Goal: Task Accomplishment & Management: Complete application form

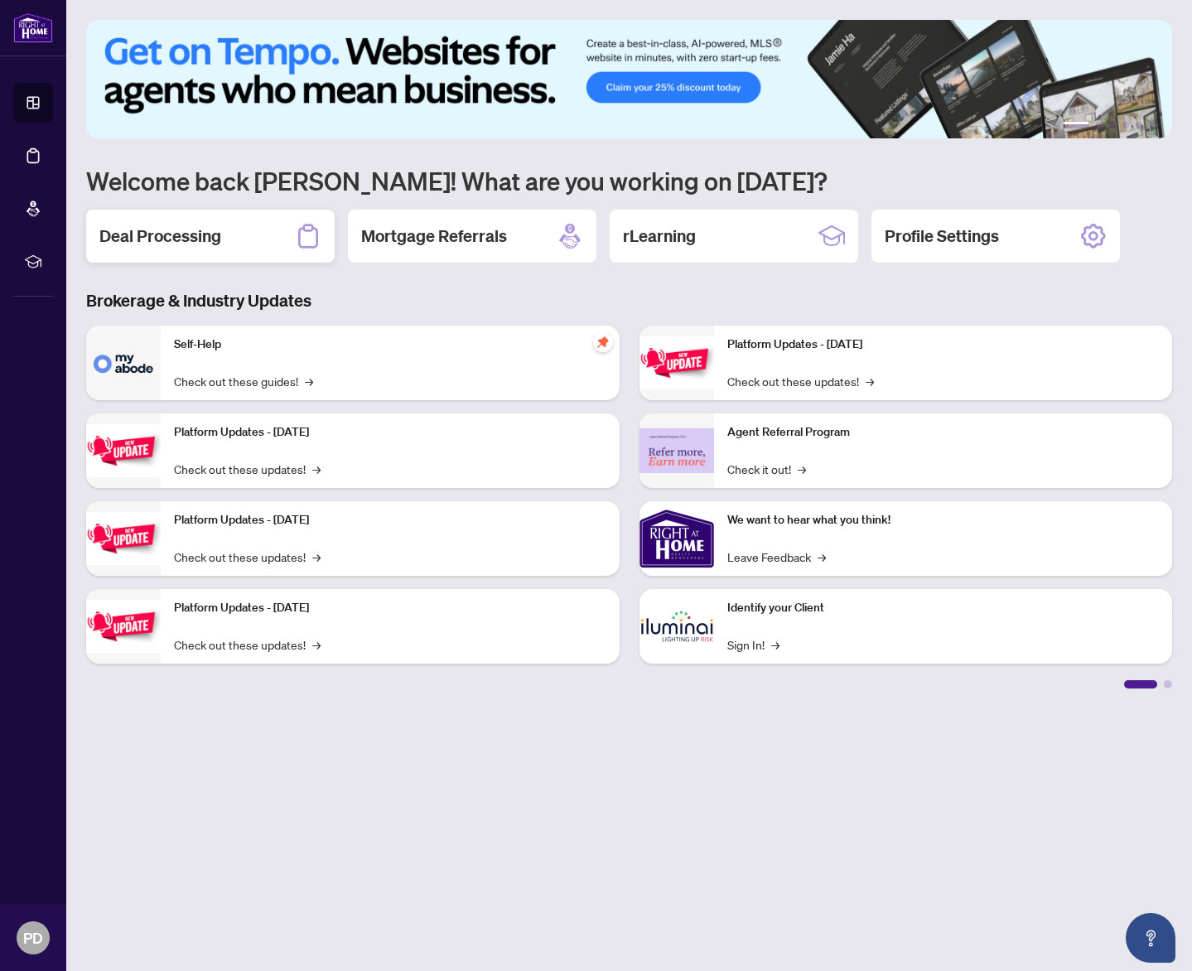
click at [217, 239] on h2 "Deal Processing" at bounding box center [160, 235] width 122 height 23
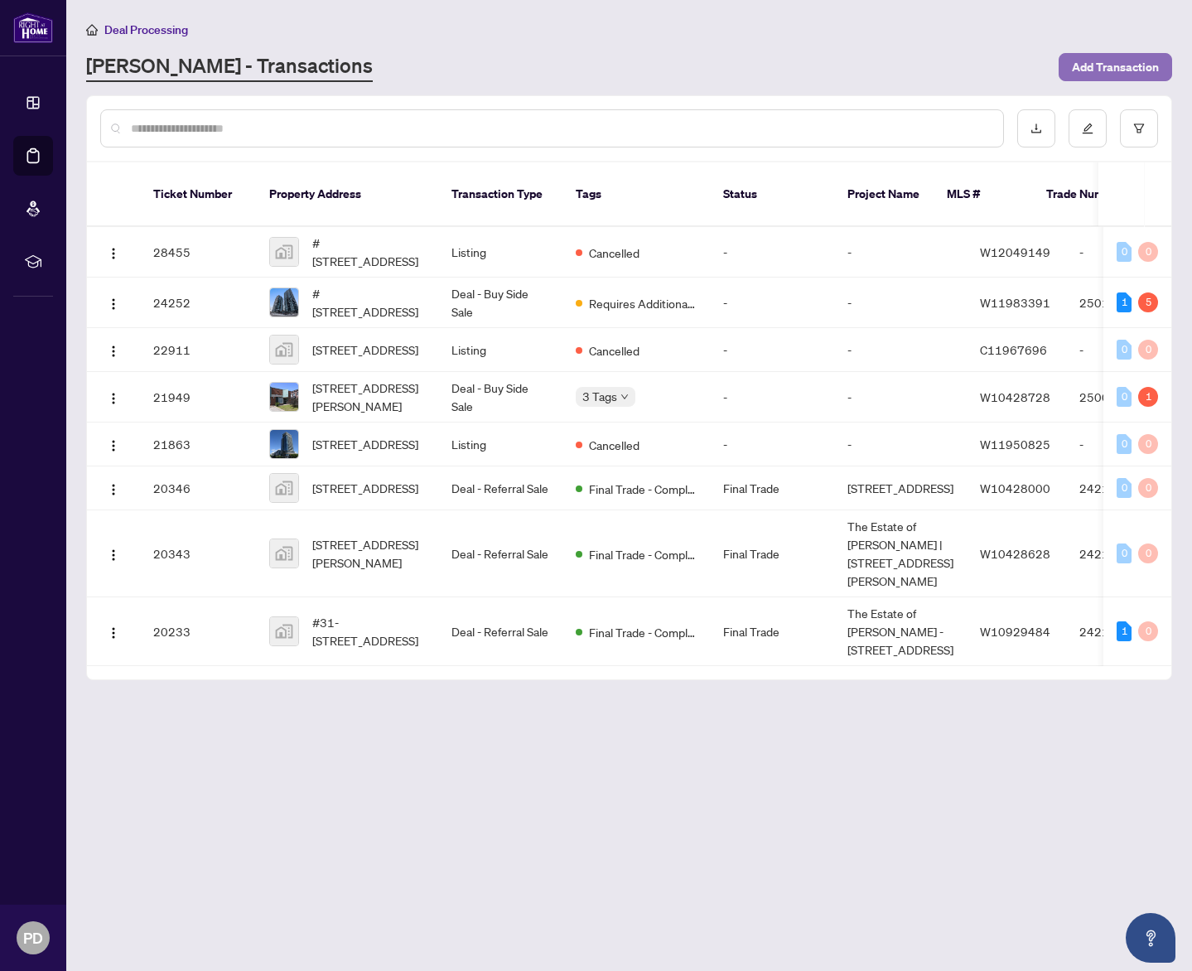
click at [1112, 65] on span "Add Transaction" at bounding box center [1115, 67] width 87 height 27
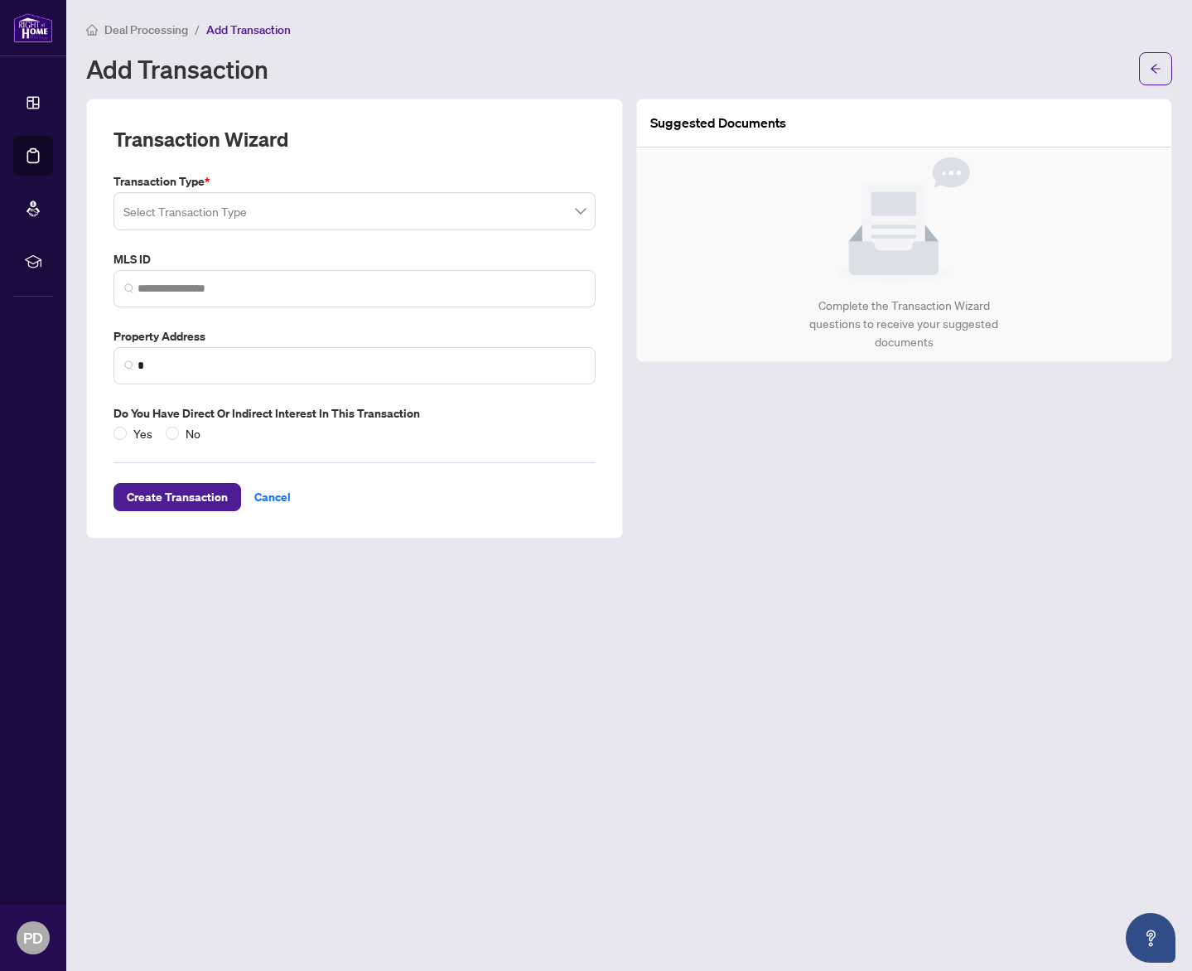
click at [331, 217] on input "search" at bounding box center [346, 213] width 447 height 36
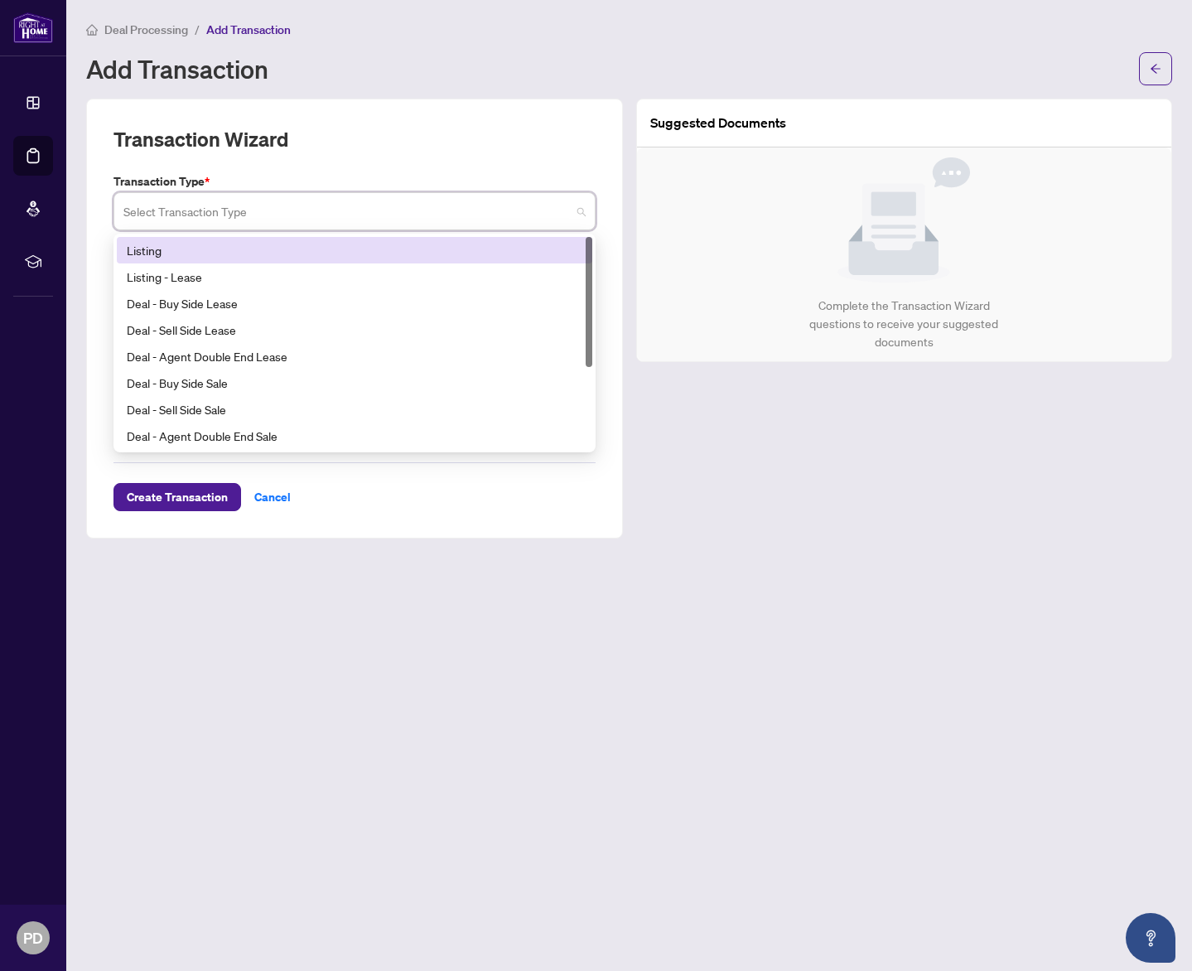
click at [335, 178] on label "Transaction Type *" at bounding box center [354, 181] width 482 height 18
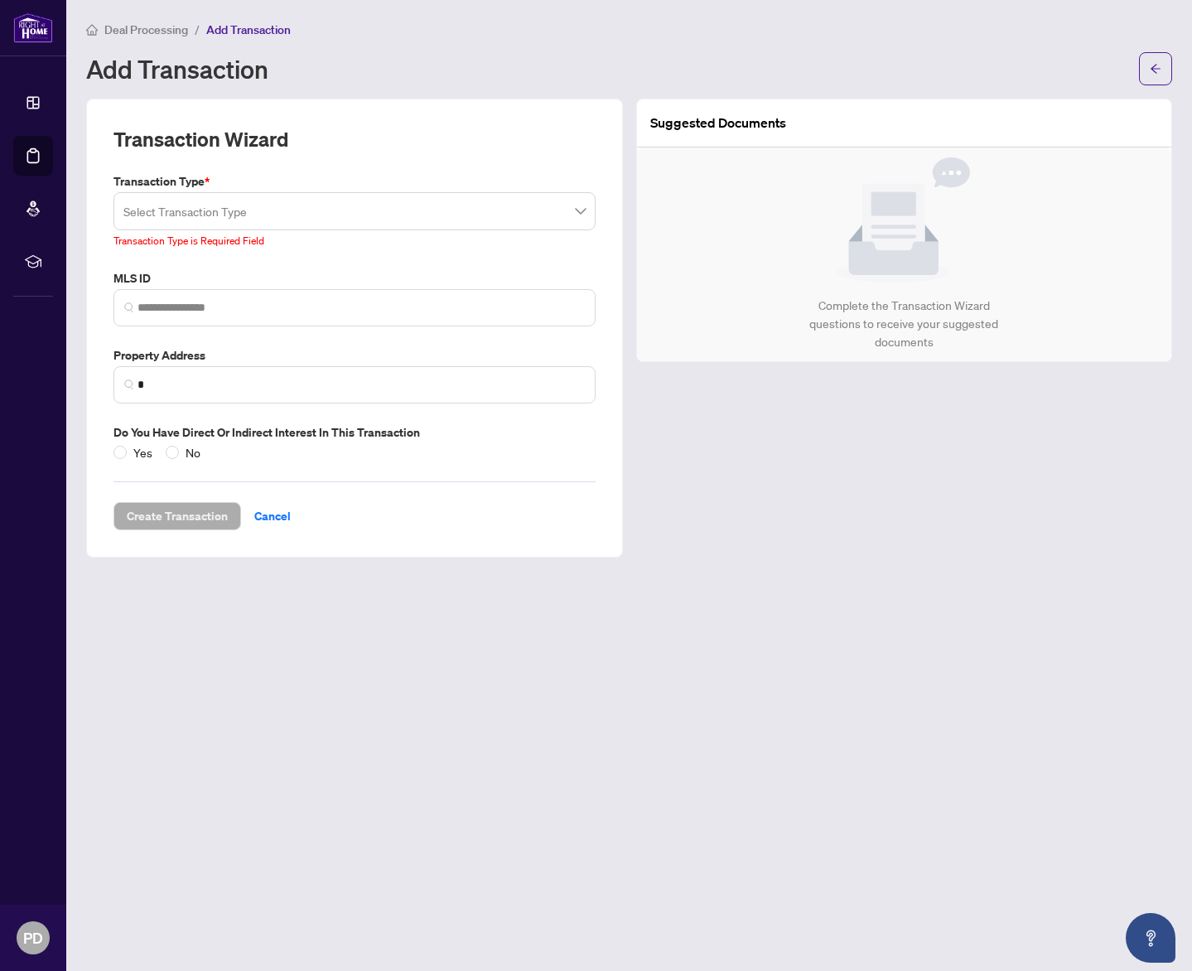
click at [583, 214] on span at bounding box center [354, 210] width 462 height 31
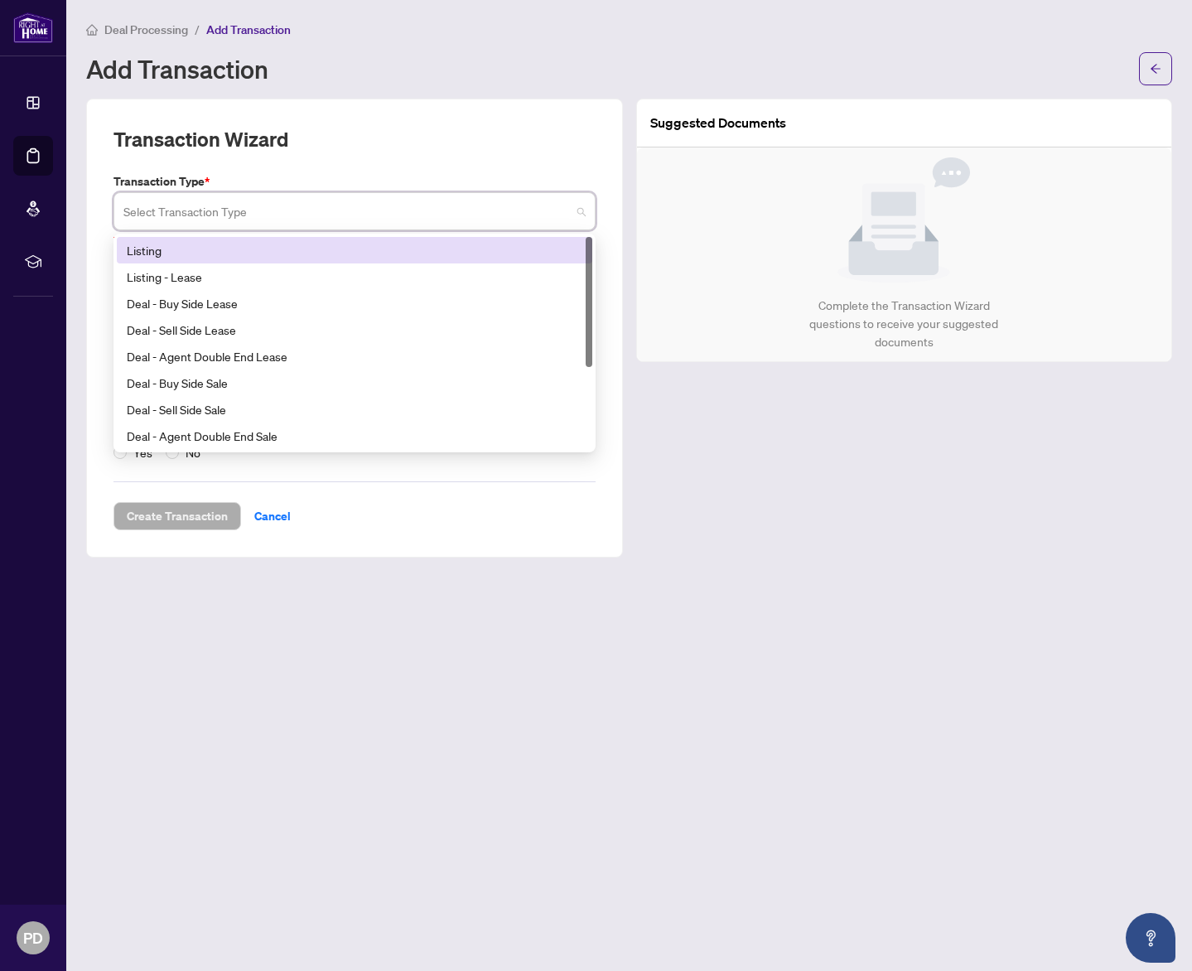
click at [377, 252] on div "Listing" at bounding box center [355, 250] width 456 height 18
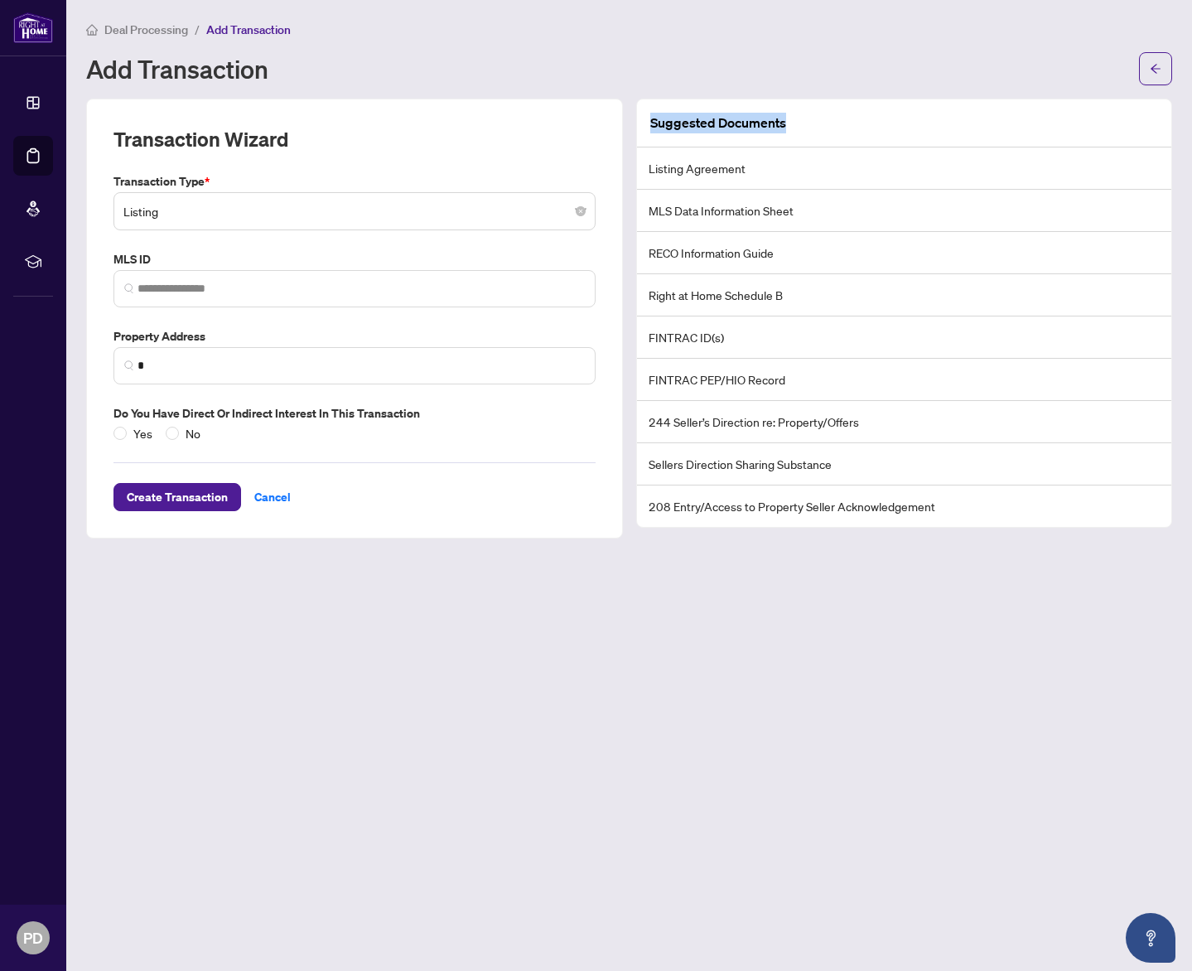
drag, startPoint x: 651, startPoint y: 125, endPoint x: 799, endPoint y: 130, distance: 148.3
click at [799, 130] on div "Suggested Documents" at bounding box center [904, 123] width 535 height 48
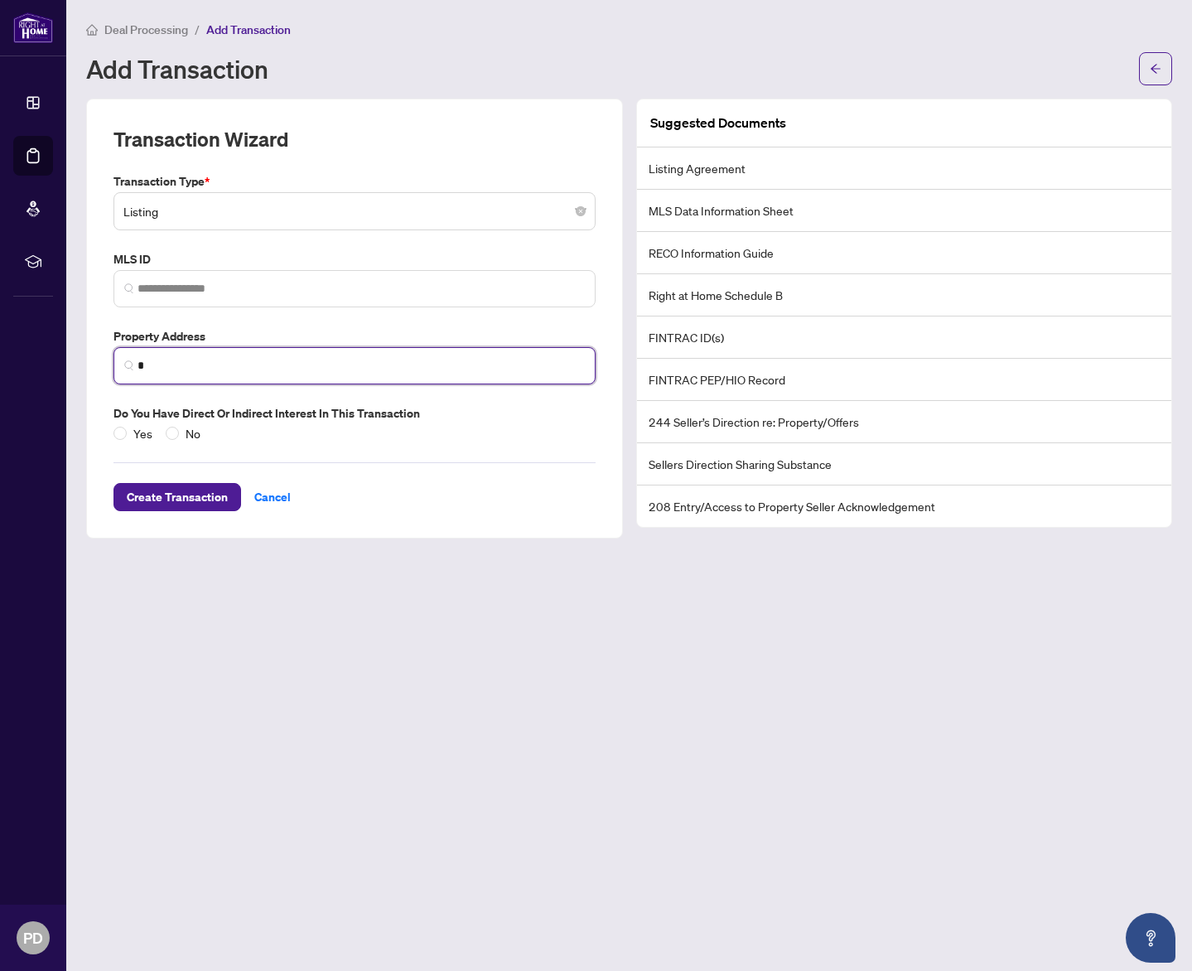
click at [271, 370] on input "*" at bounding box center [360, 365] width 447 height 17
